Goal: Check status: Check status

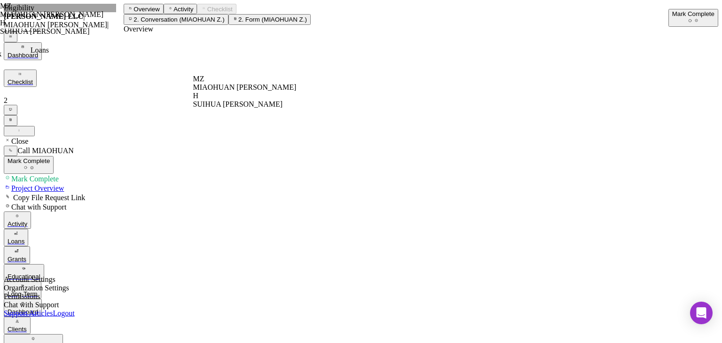
click at [18, 230] on icon "button" at bounding box center [16, 233] width 6 height 6
